Goal: Check status: Check status

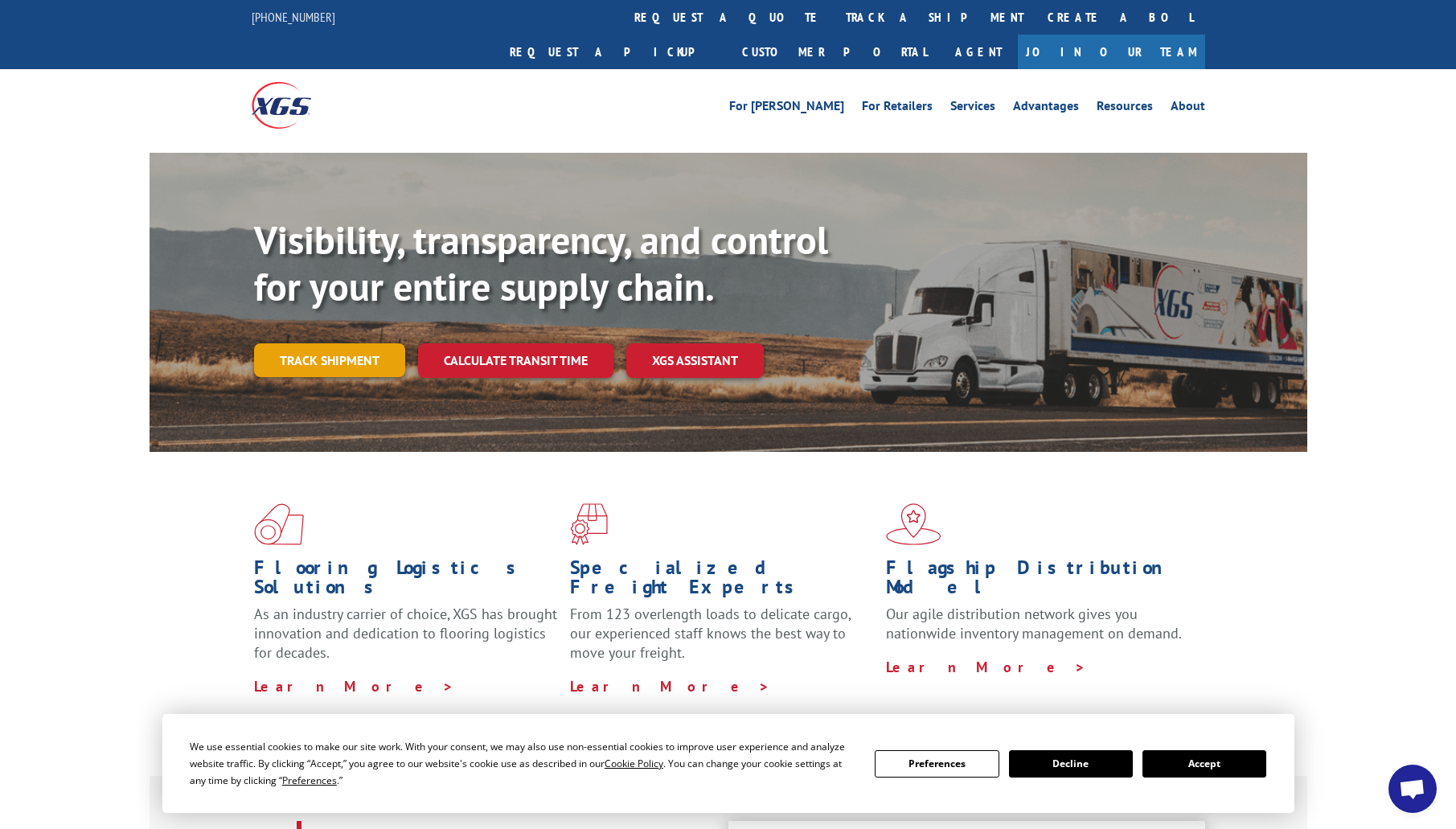
click at [364, 343] on link "Track shipment" at bounding box center [330, 360] width 152 height 34
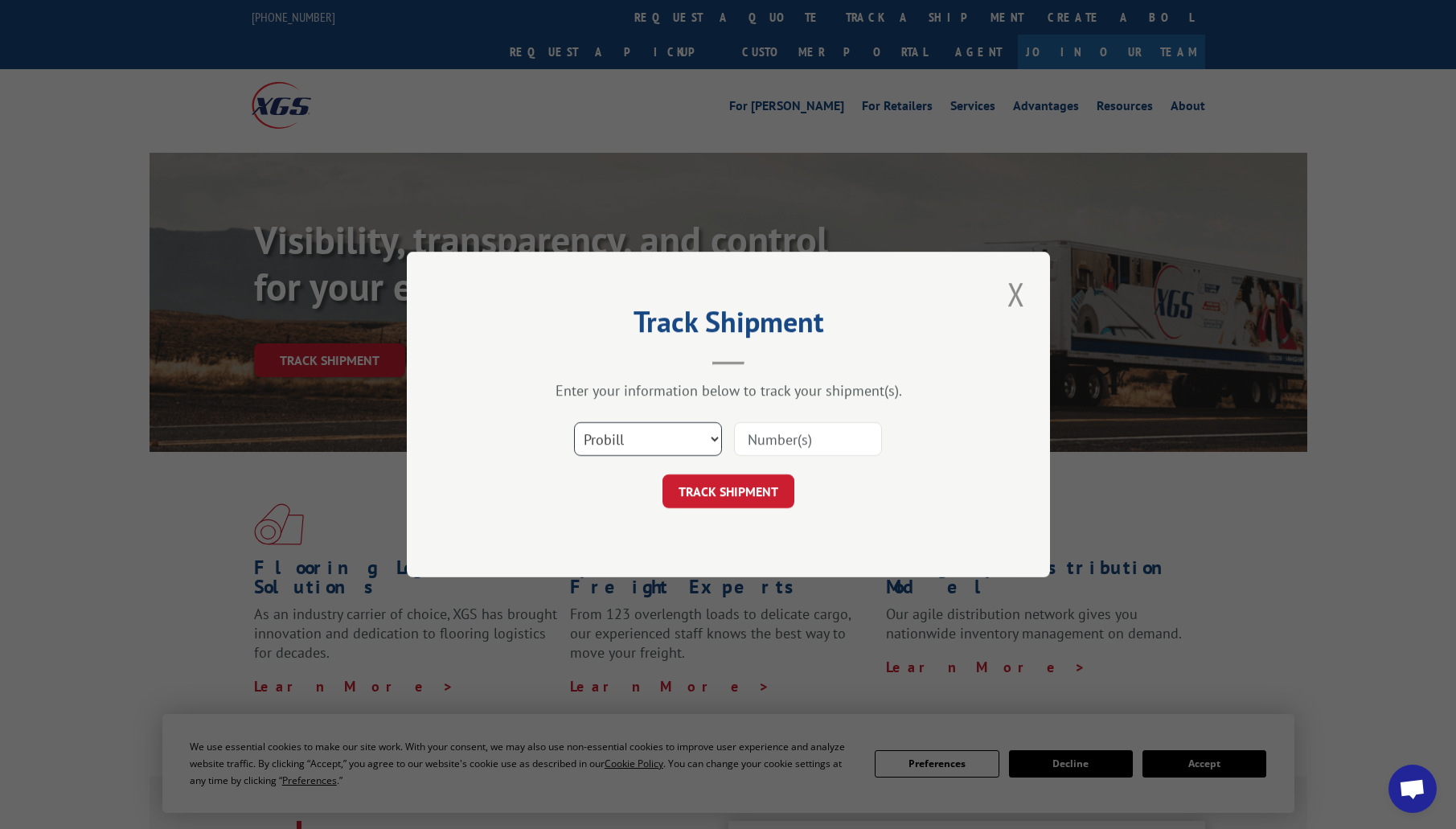
click at [707, 439] on select "Select category... Probill BOL PO" at bounding box center [648, 439] width 148 height 34
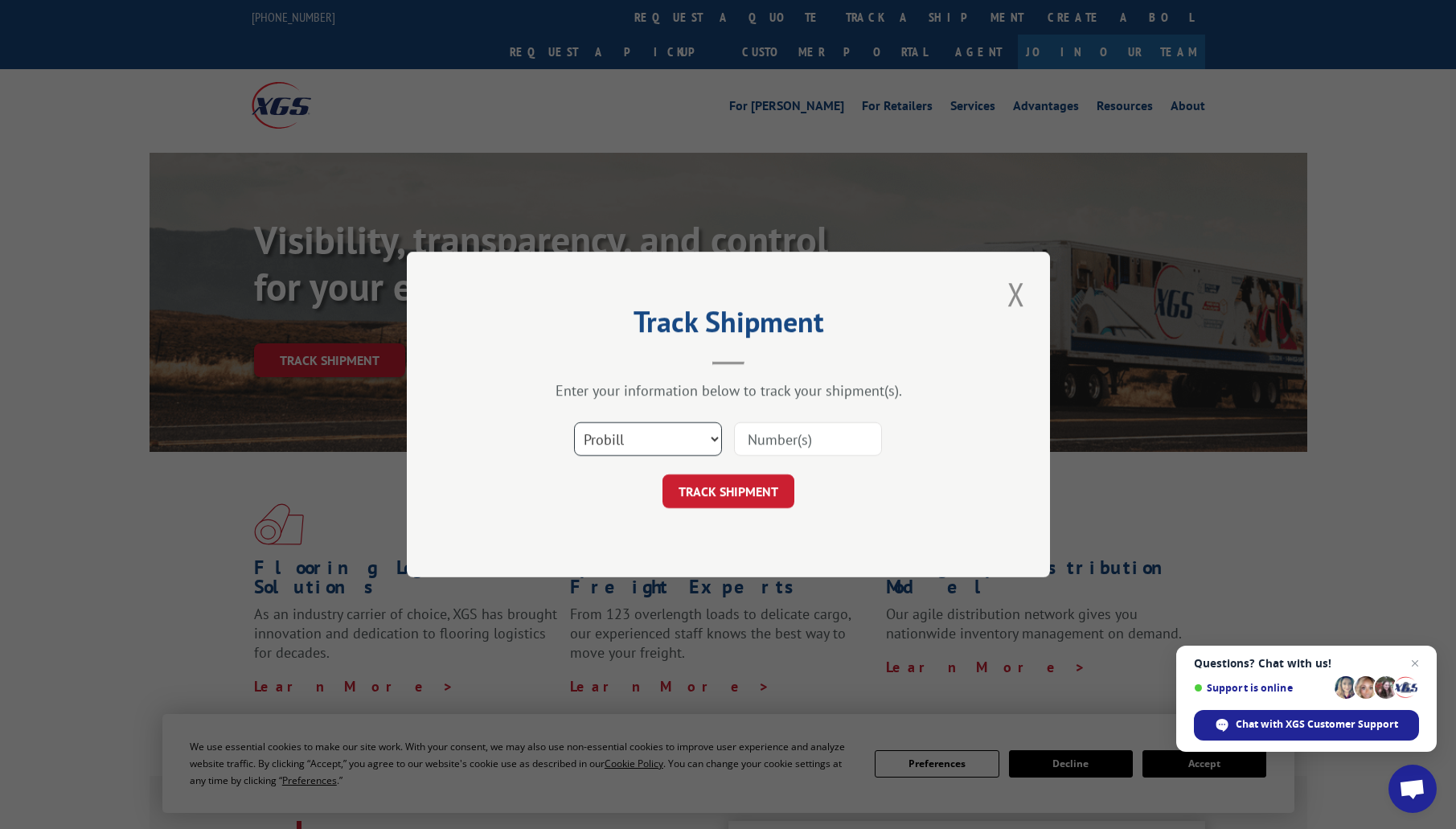
select select "po"
click at [574, 422] on select "Select category... Probill BOL PO" at bounding box center [648, 439] width 148 height 34
click at [781, 444] on input at bounding box center [808, 439] width 148 height 34
click at [707, 442] on select "Select category... Probill BOL PO" at bounding box center [648, 439] width 148 height 34
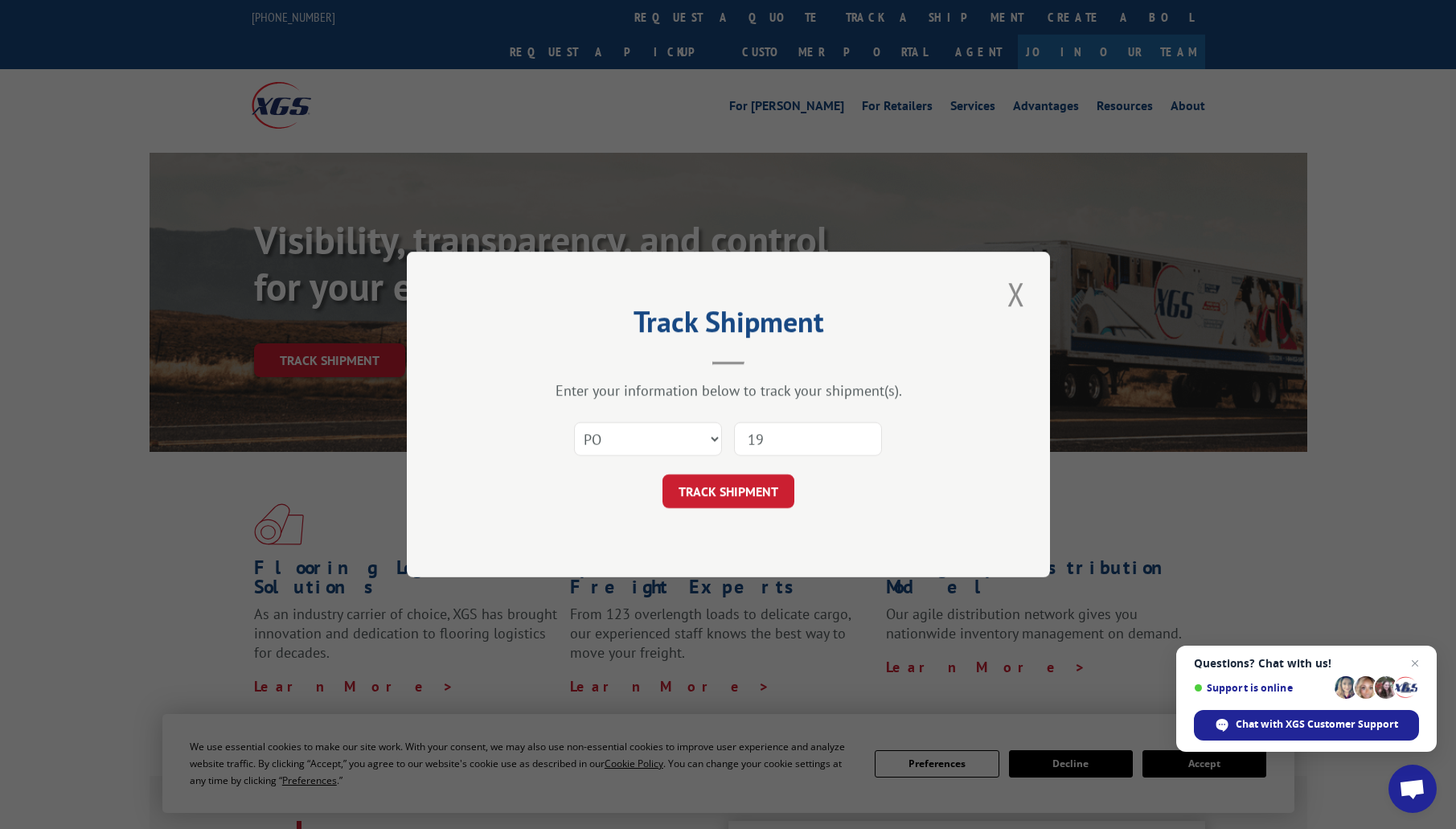
click at [769, 438] on input "19" at bounding box center [808, 439] width 148 height 34
type input "19525-12677"
click at [749, 488] on button "TRACK SHIPMENT" at bounding box center [728, 492] width 132 height 34
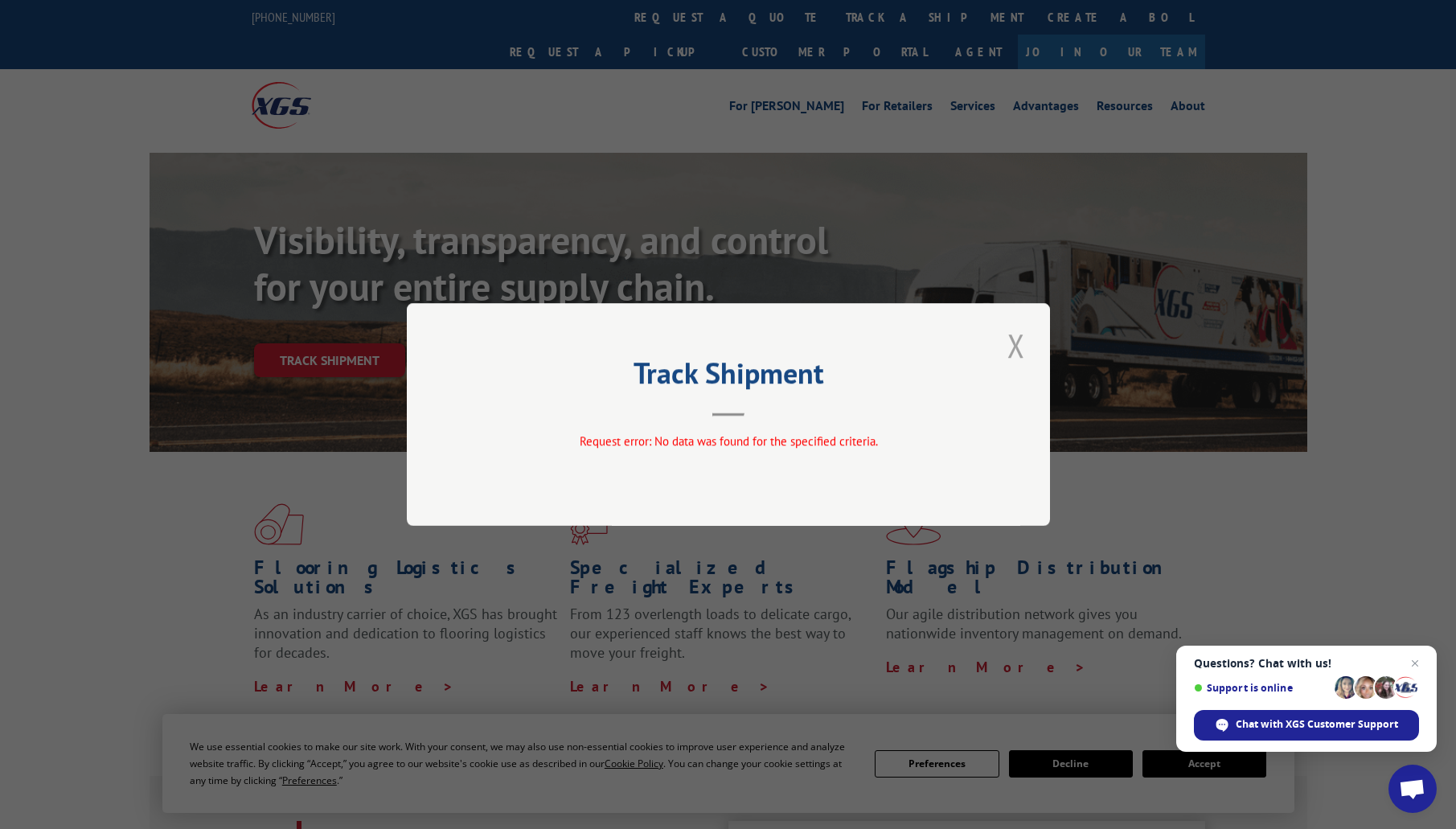
click at [1022, 335] on button "Close modal" at bounding box center [1015, 345] width 27 height 44
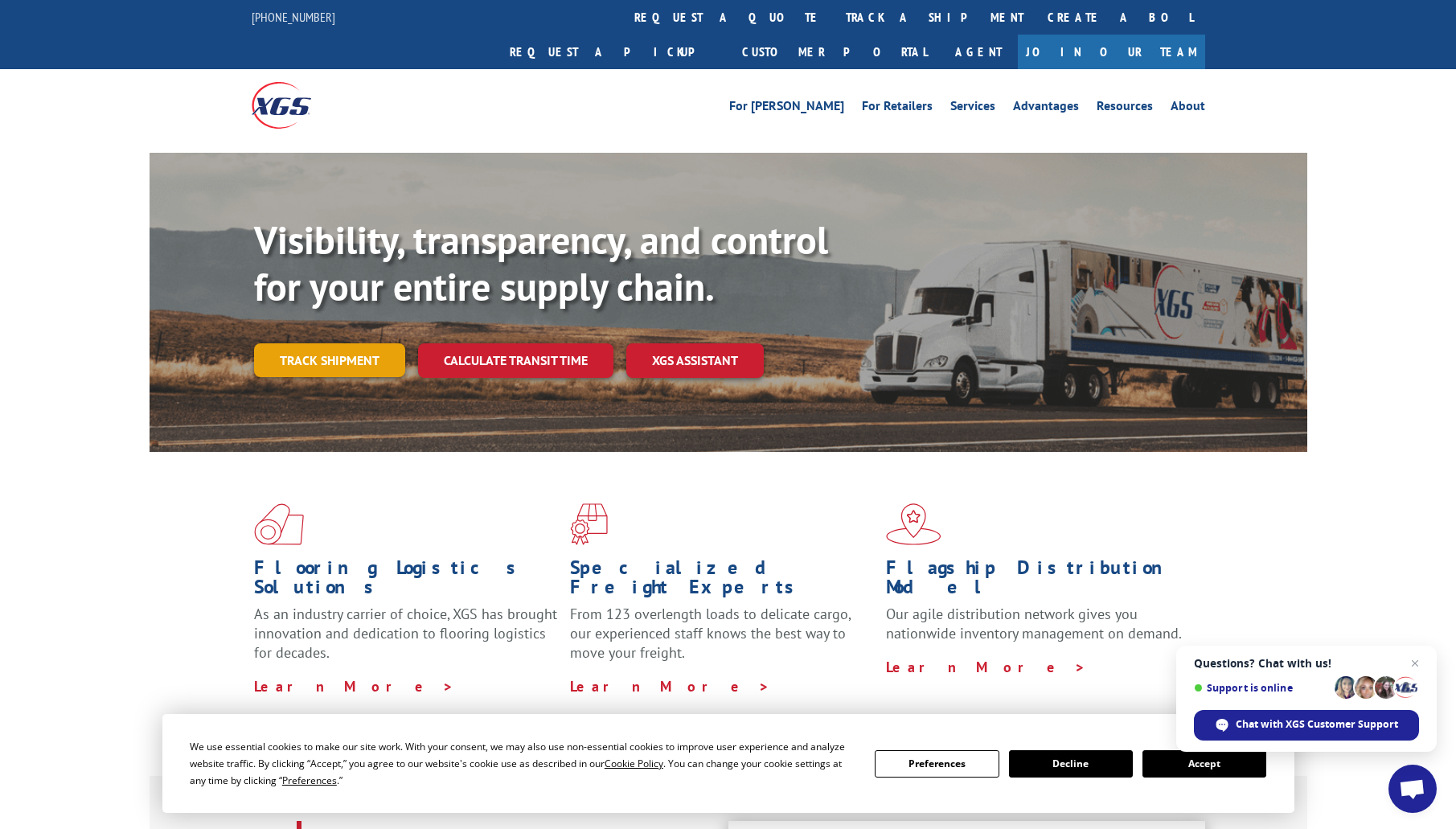
click at [353, 343] on link "Track shipment" at bounding box center [330, 360] width 152 height 34
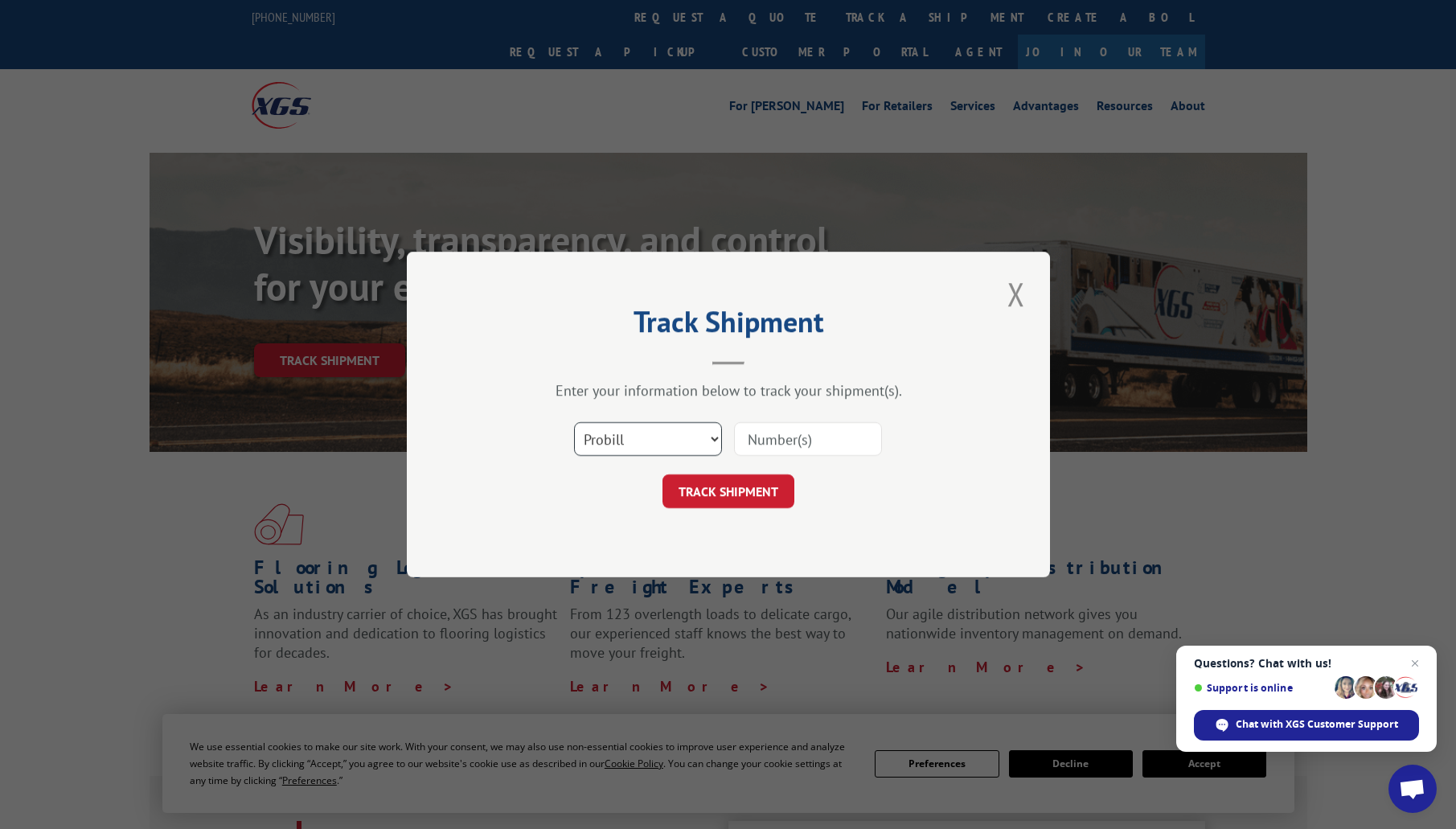
click at [655, 440] on select "Select category... Probill BOL PO" at bounding box center [648, 439] width 148 height 34
click at [574, 422] on select "Select category... Probill BOL PO" at bounding box center [648, 439] width 148 height 34
click at [687, 442] on select "Select category... Probill BOL PO" at bounding box center [648, 439] width 148 height 34
select select "probill"
click at [574, 422] on select "Select category... Probill BOL PO" at bounding box center [648, 439] width 148 height 34
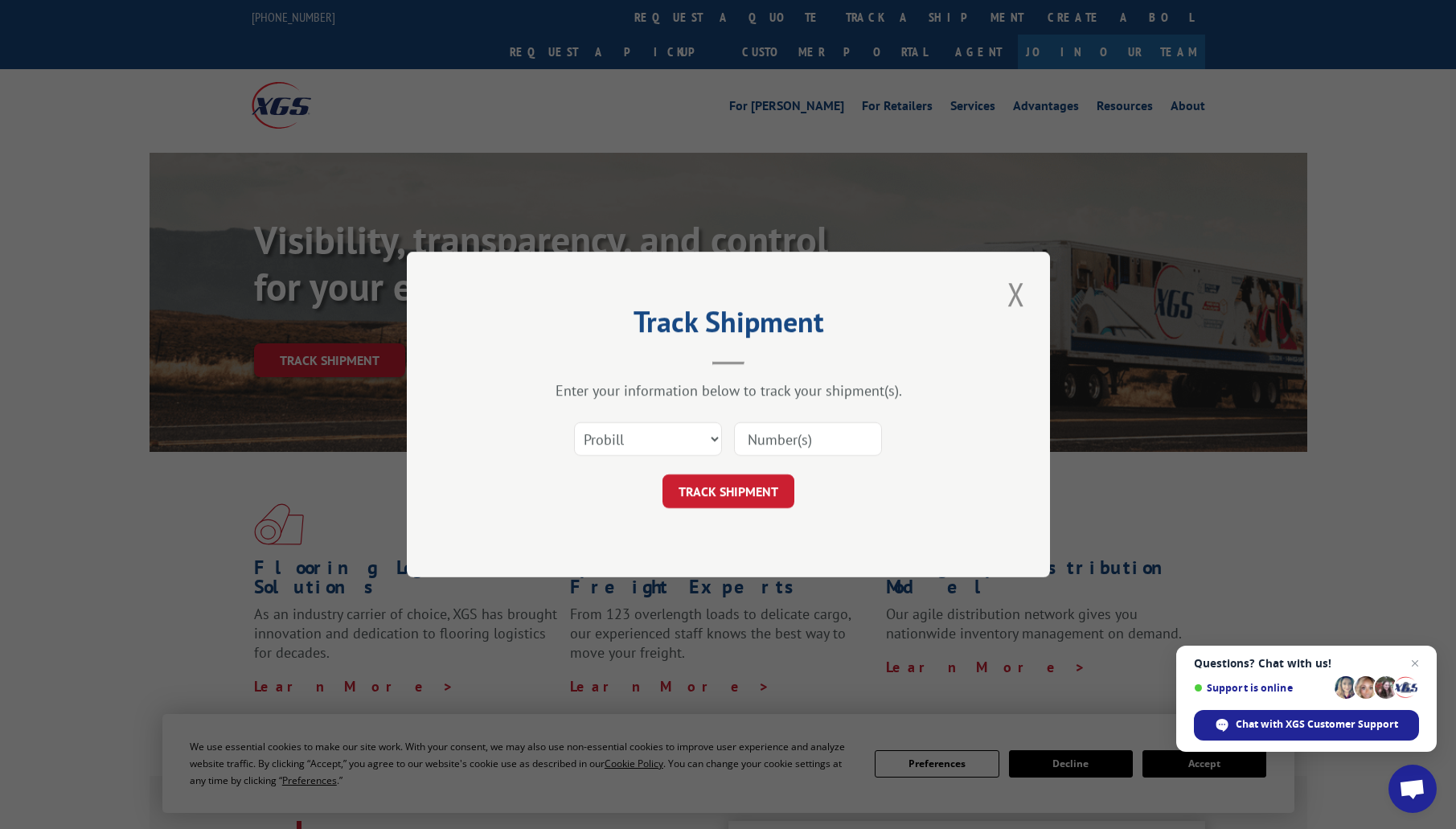
click at [798, 435] on input at bounding box center [808, 439] width 148 height 34
click at [521, 338] on h2 "Track Shipment" at bounding box center [729, 325] width 483 height 31
click at [1011, 292] on button "Close modal" at bounding box center [1015, 293] width 27 height 44
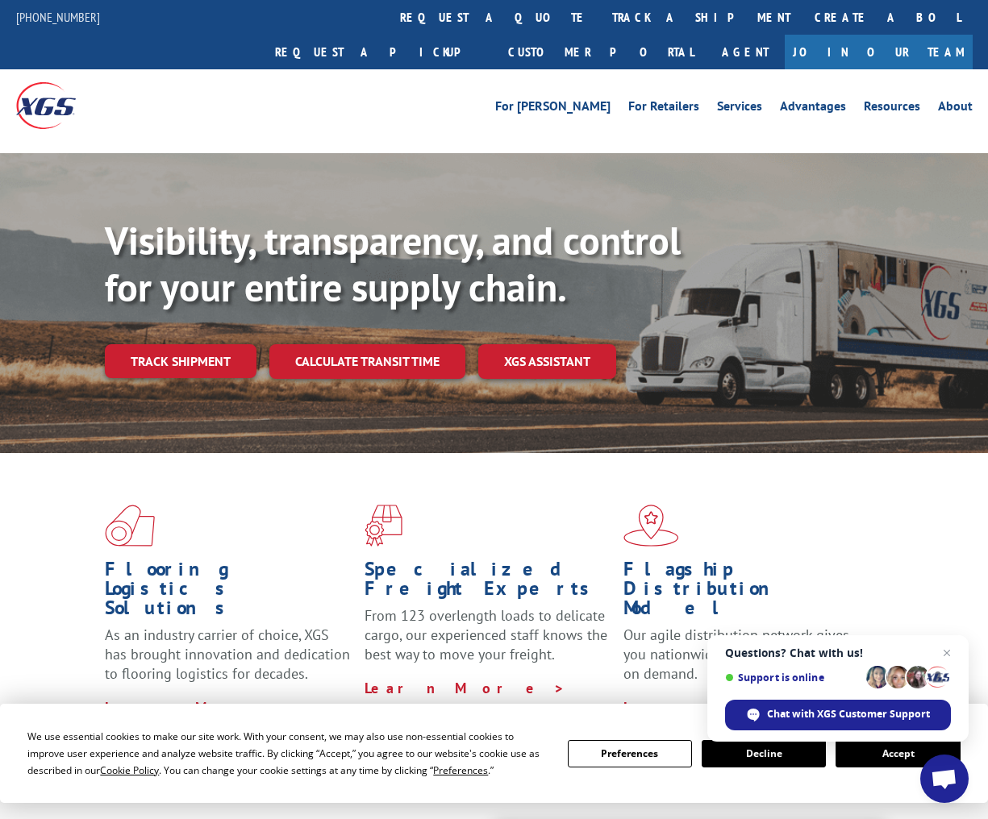
click at [164, 81] on div at bounding box center [135, 105] width 239 height 72
